Goal: Find contact information: Find contact information

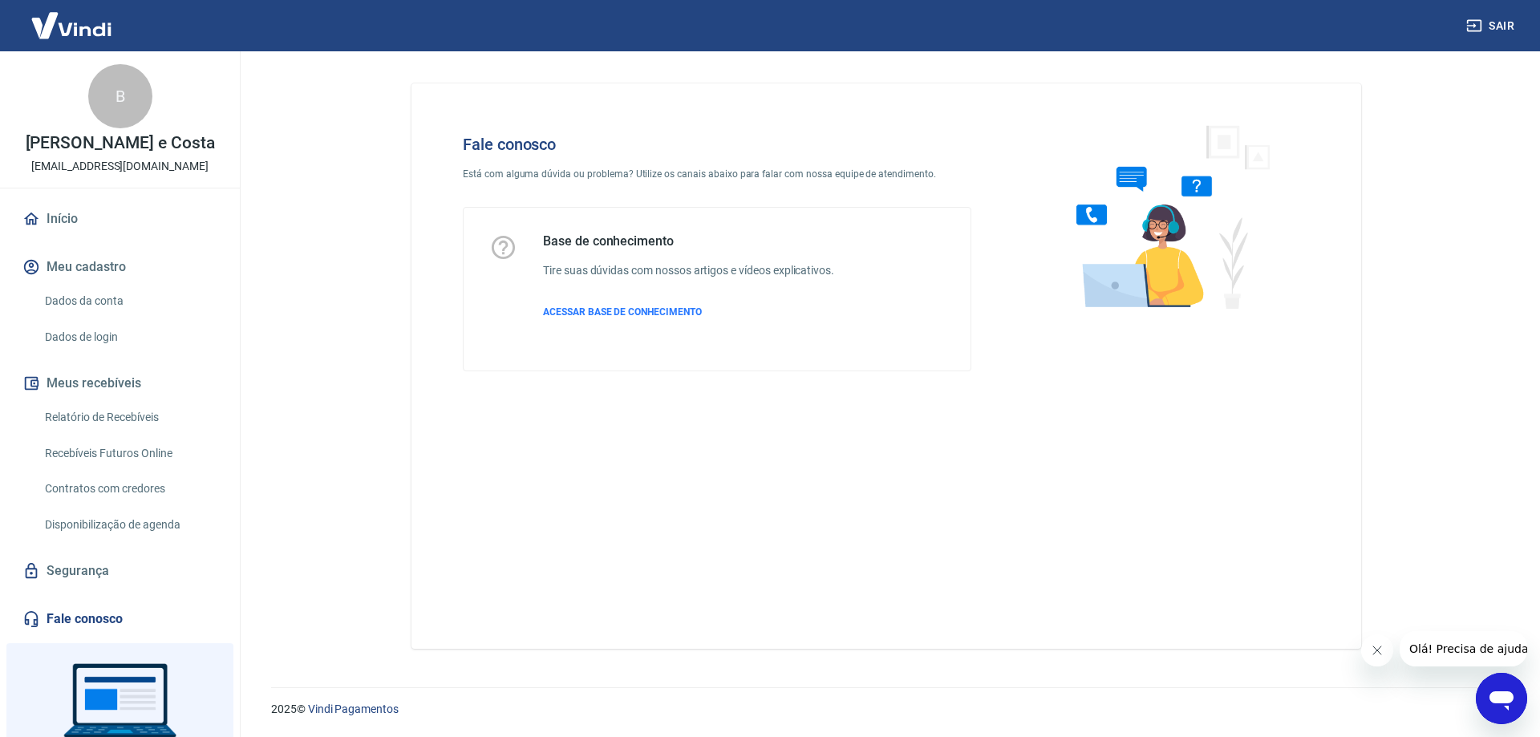
click at [66, 603] on link "Fale conosco" at bounding box center [119, 618] width 201 height 35
click at [1376, 656] on icon "Fechar mensagem da empresa" at bounding box center [1376, 650] width 13 height 13
click at [89, 618] on link "Fale conosco" at bounding box center [119, 618] width 201 height 35
click at [593, 306] on span "ACESSAR BASE DE CONHECIMENTO" at bounding box center [622, 311] width 159 height 11
